Goal: Task Accomplishment & Management: Manage account settings

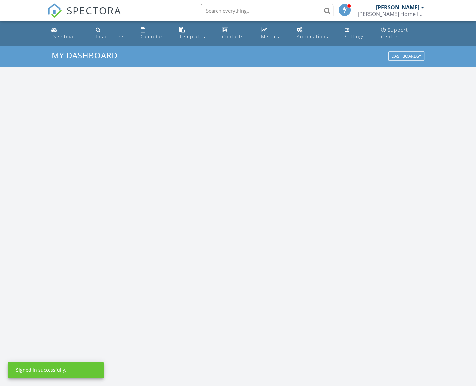
scroll to position [615, 487]
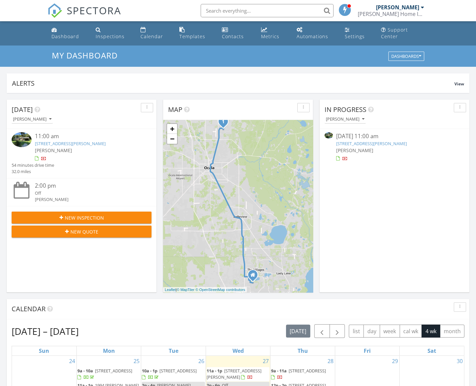
click at [80, 144] on link "9352 NE 27 Terrace, Anthony, FL 32617" at bounding box center [70, 144] width 71 height 6
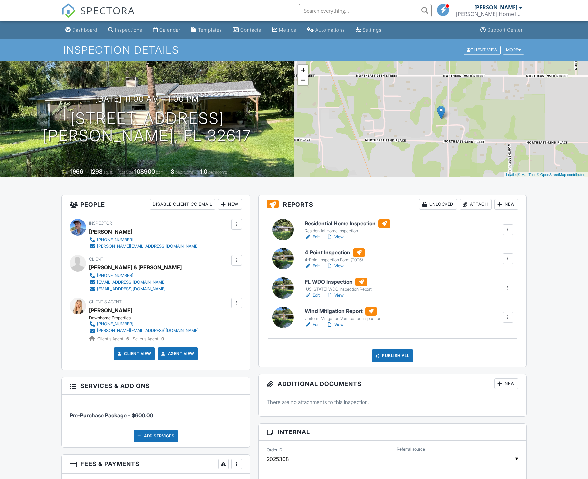
scroll to position [266, 0]
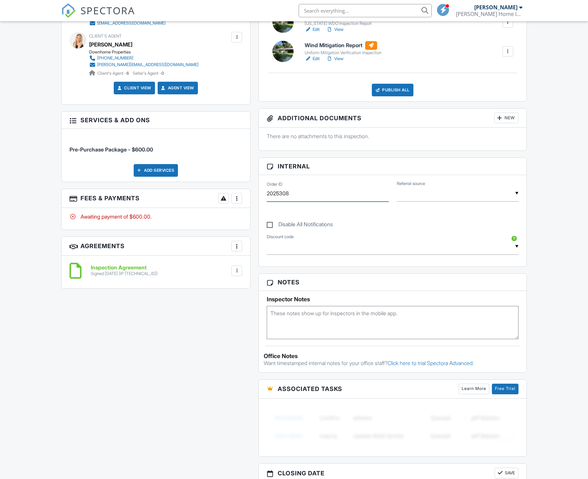
click at [307, 195] on input "2025308" at bounding box center [328, 193] width 122 height 16
type input "2025307"
click at [440, 195] on div "▼ Real Estate Agent Internet Search Relocation Company Past Customer Other Real…" at bounding box center [458, 193] width 122 height 16
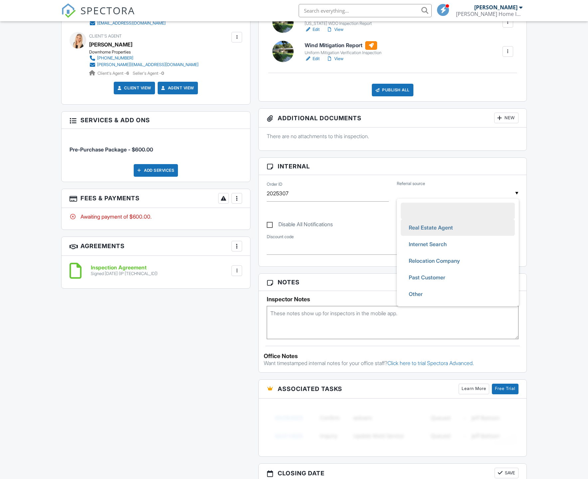
click at [437, 230] on span "Real Estate Agent" at bounding box center [430, 227] width 55 height 17
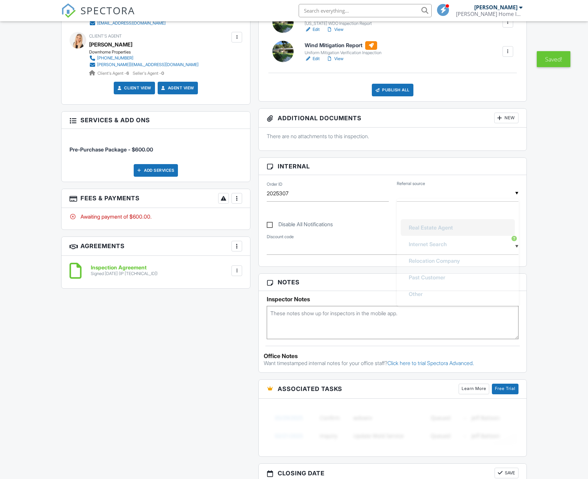
type input "Real Estate Agent"
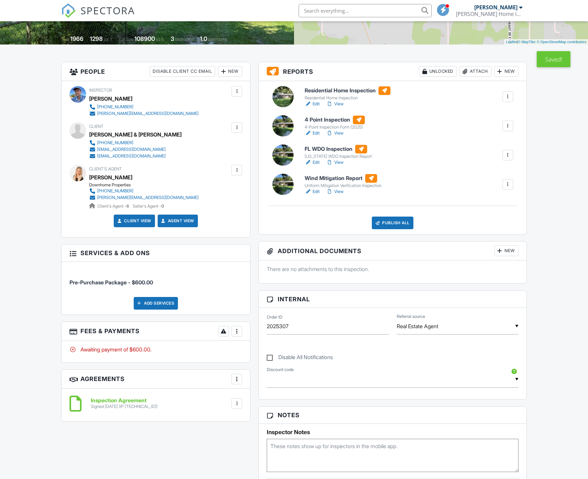
click at [241, 329] on div "More" at bounding box center [236, 331] width 11 height 11
click at [253, 386] on div "Paid In Full" at bounding box center [270, 402] width 64 height 8
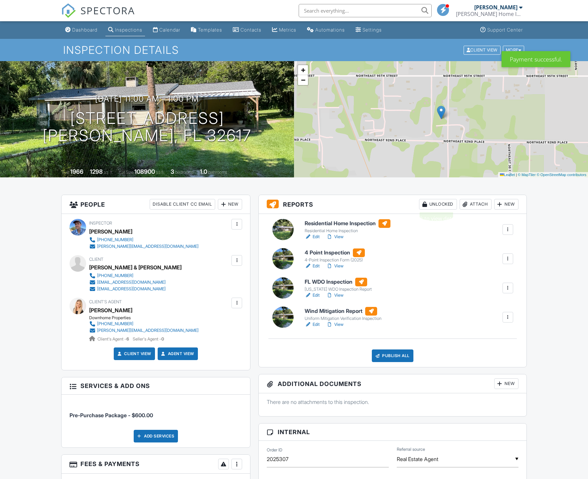
click at [435, 203] on div "Unlocked" at bounding box center [438, 204] width 38 height 11
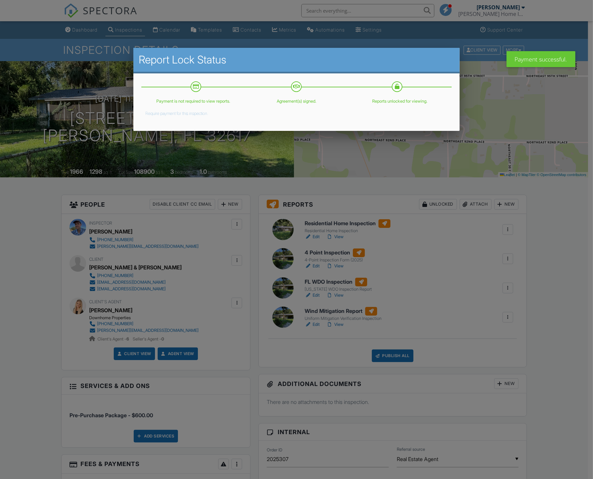
click at [471, 293] on div at bounding box center [296, 266] width 593 height 599
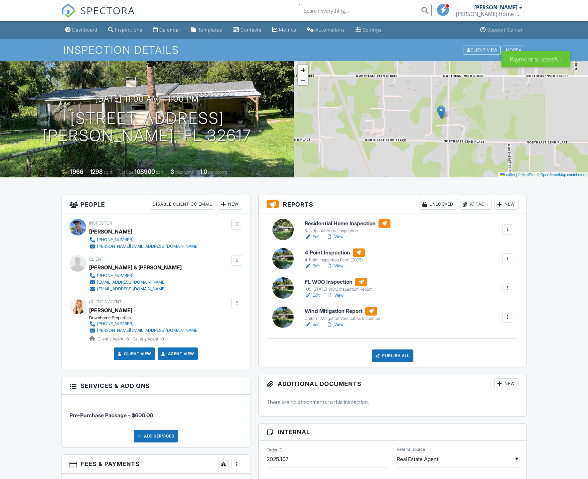
click at [390, 355] on div "Publish All" at bounding box center [393, 356] width 42 height 13
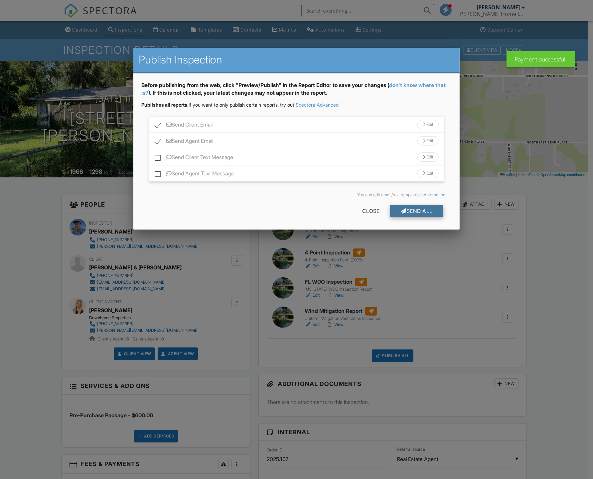
click at [418, 208] on div "Send All" at bounding box center [416, 211] width 53 height 12
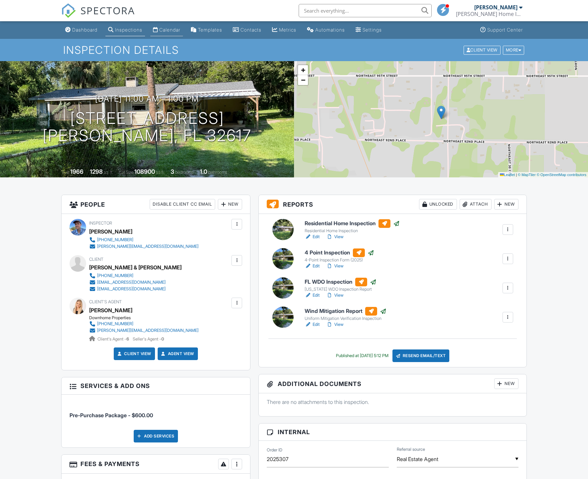
click at [177, 29] on div "Calendar" at bounding box center [169, 30] width 21 height 6
